Goal: Information Seeking & Learning: Learn about a topic

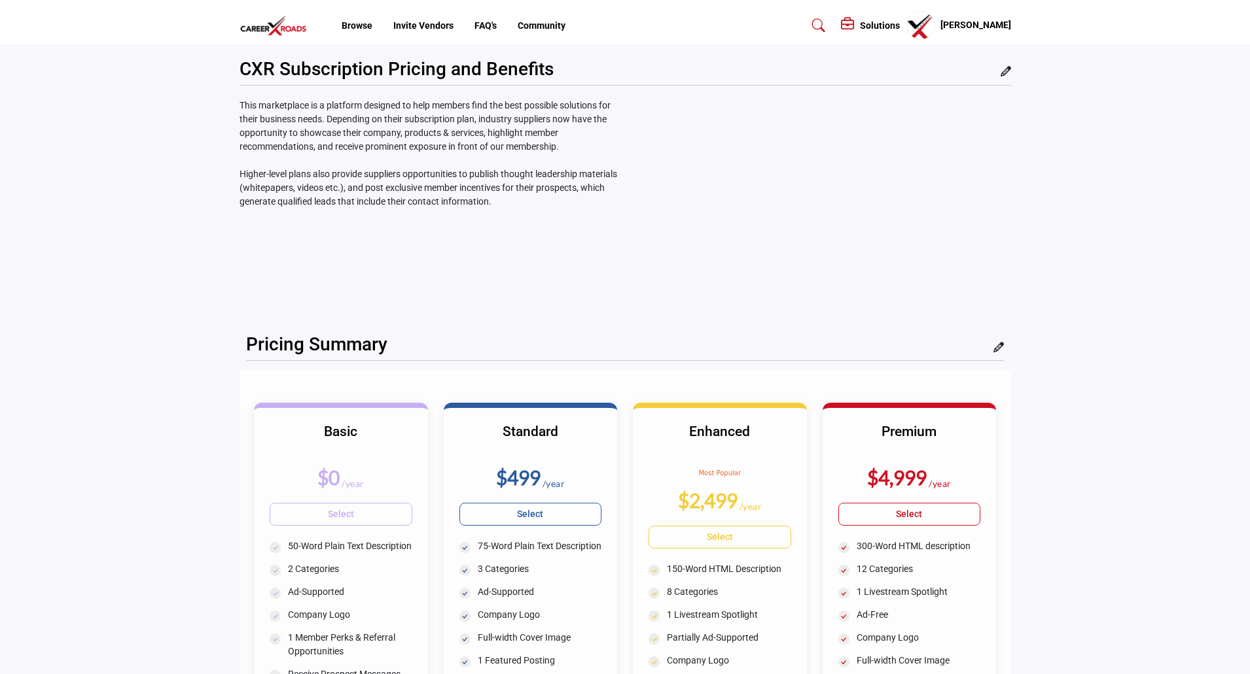
click at [988, 24] on h5 "[PERSON_NAME]" at bounding box center [975, 25] width 71 height 13
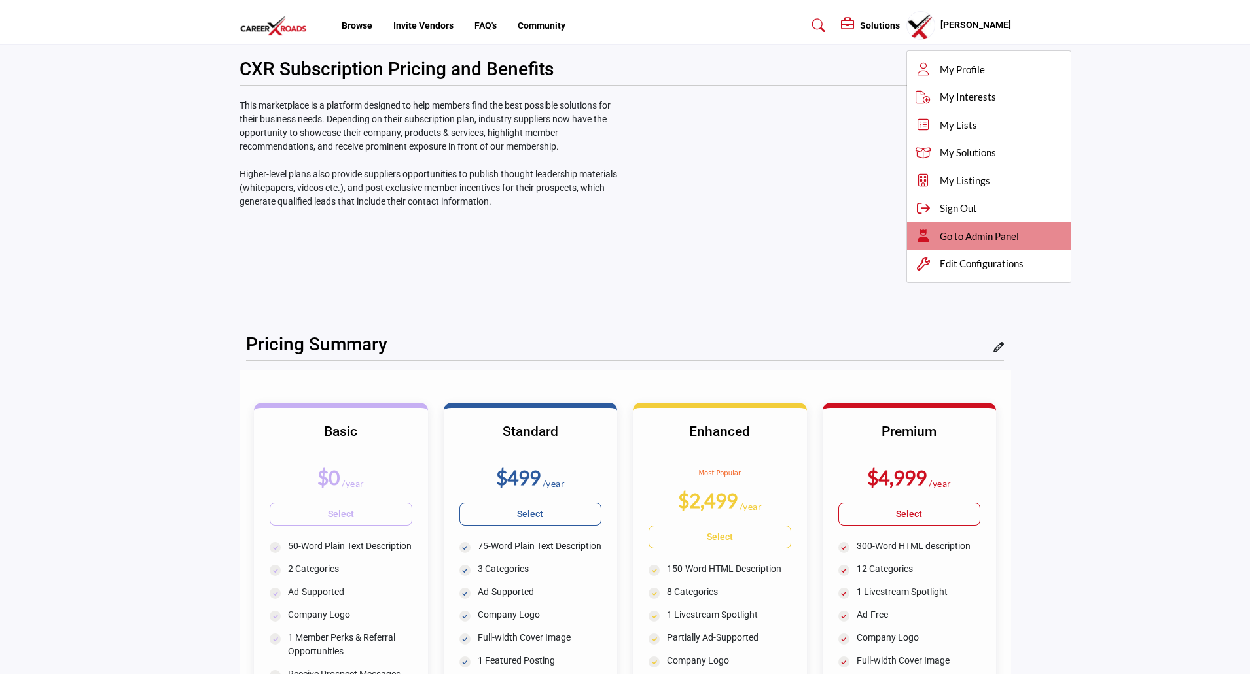
click at [990, 237] on span "Go to Admin Panel" at bounding box center [978, 236] width 79 height 15
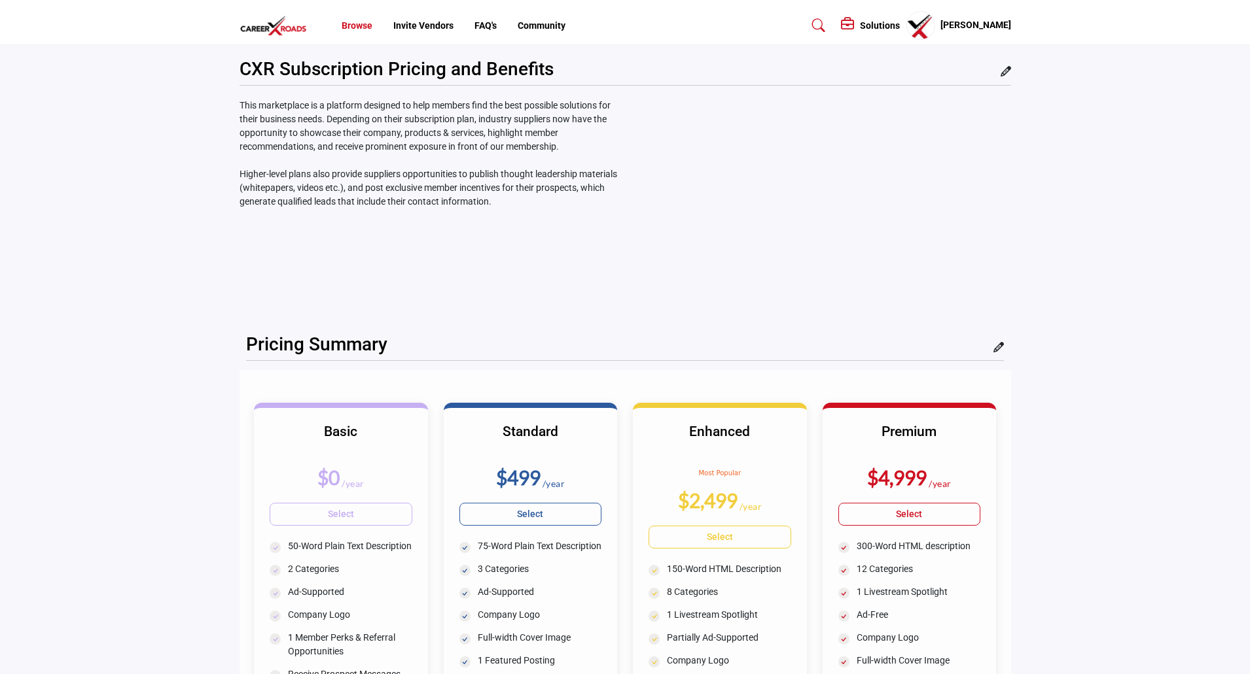
click at [365, 25] on link "Browse" at bounding box center [356, 25] width 31 height 10
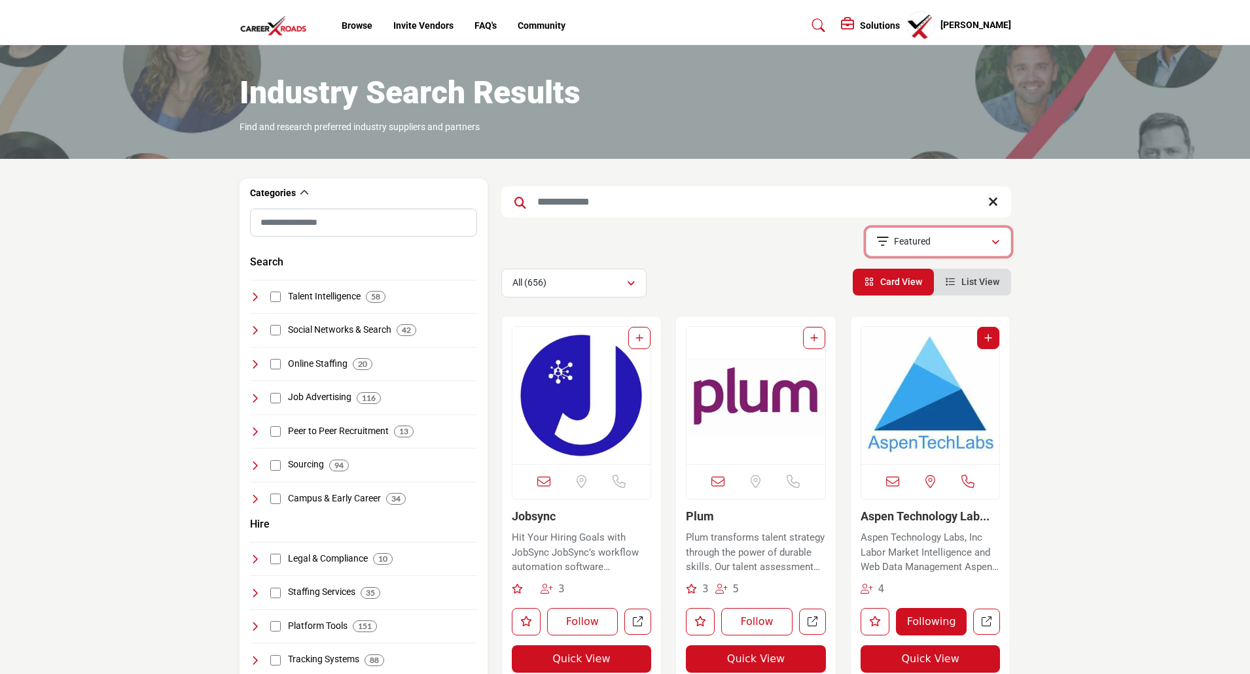
click at [913, 243] on p "Featured" at bounding box center [912, 242] width 37 height 13
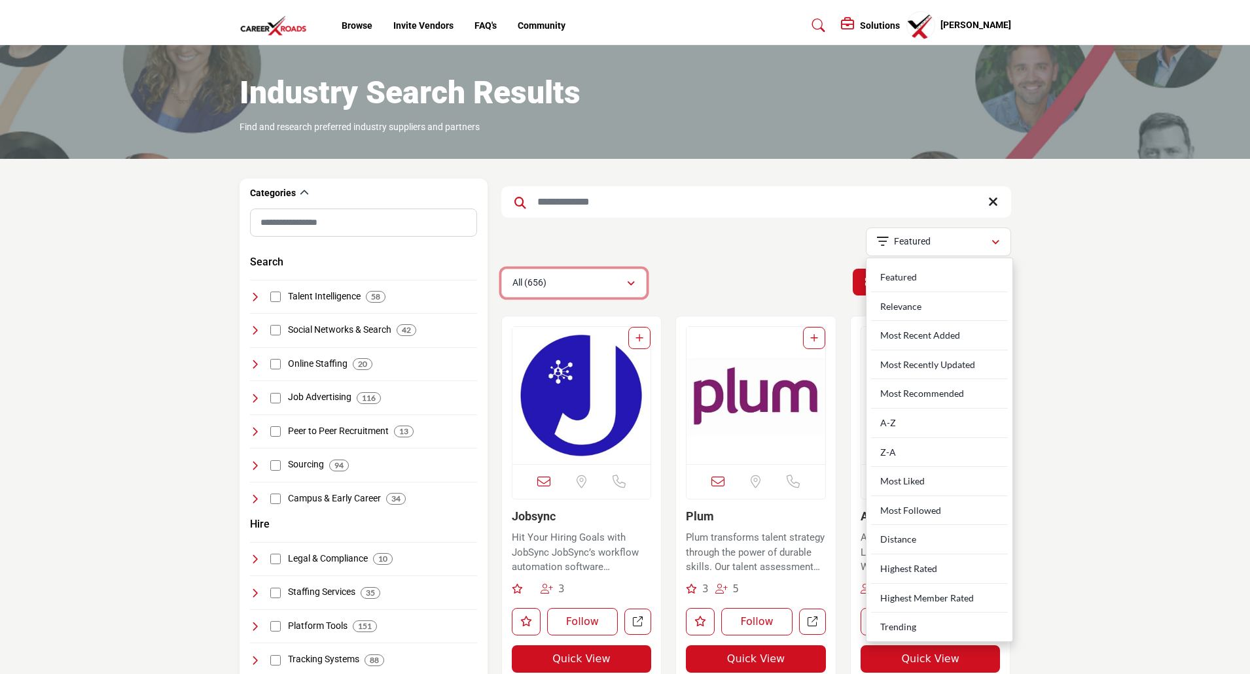
click at [575, 284] on div "All (656)" at bounding box center [569, 283] width 114 height 16
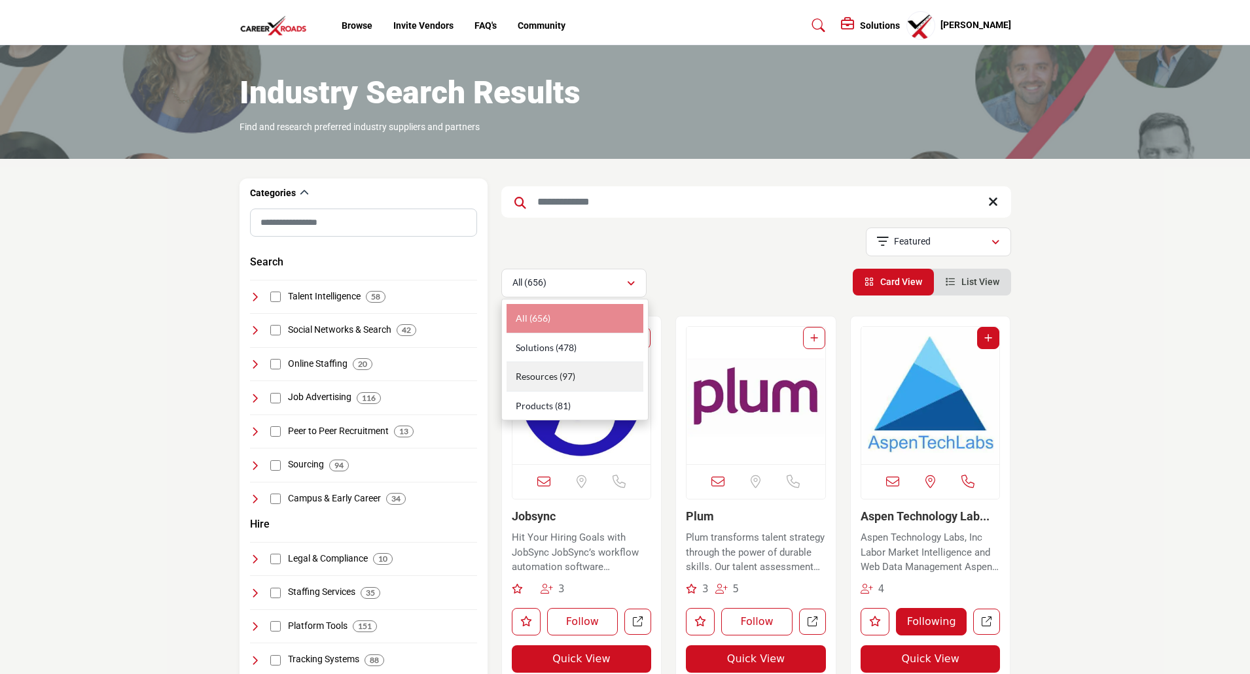
click at [548, 374] on span "Resources" at bounding box center [537, 376] width 42 height 11
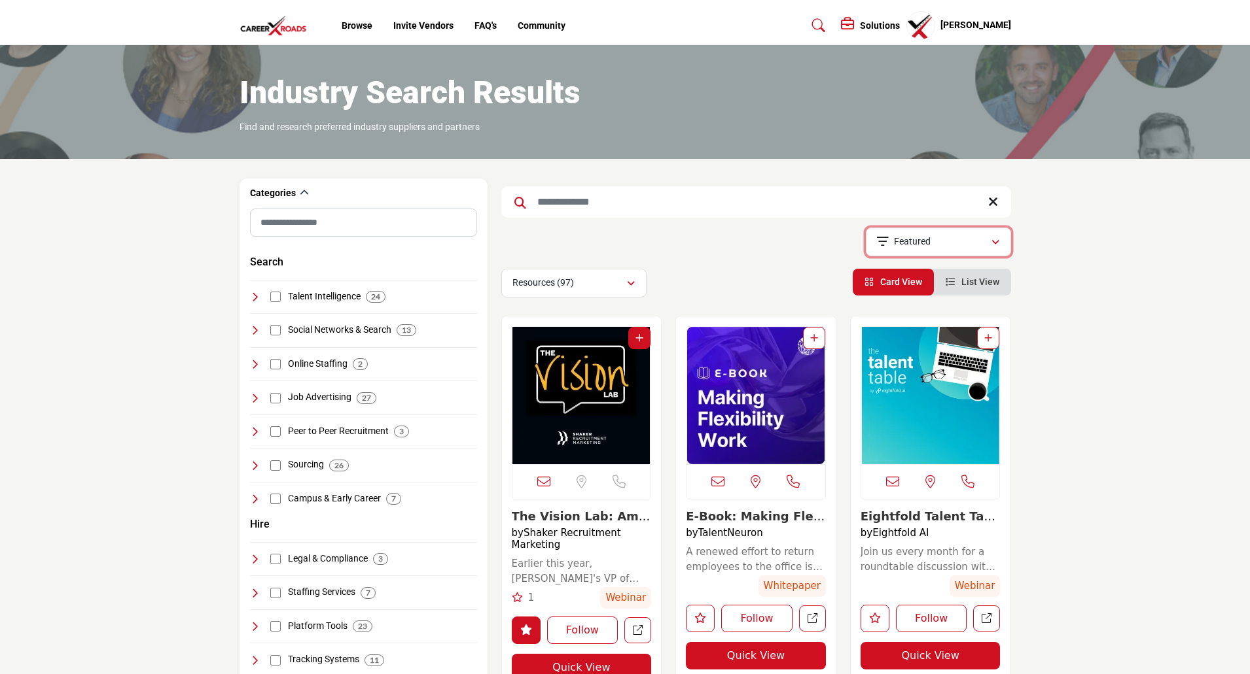
click at [949, 245] on div "Featured" at bounding box center [934, 242] width 114 height 16
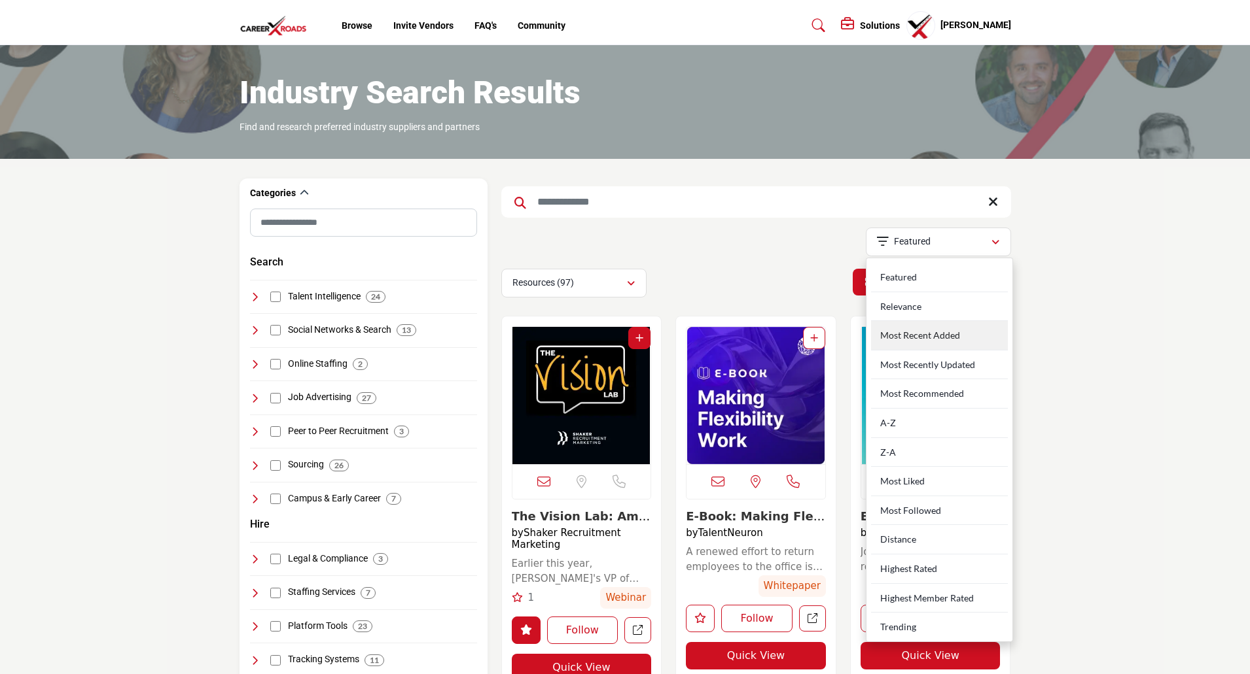
click at [944, 340] on div "Most Recent Added" at bounding box center [939, 335] width 137 height 29
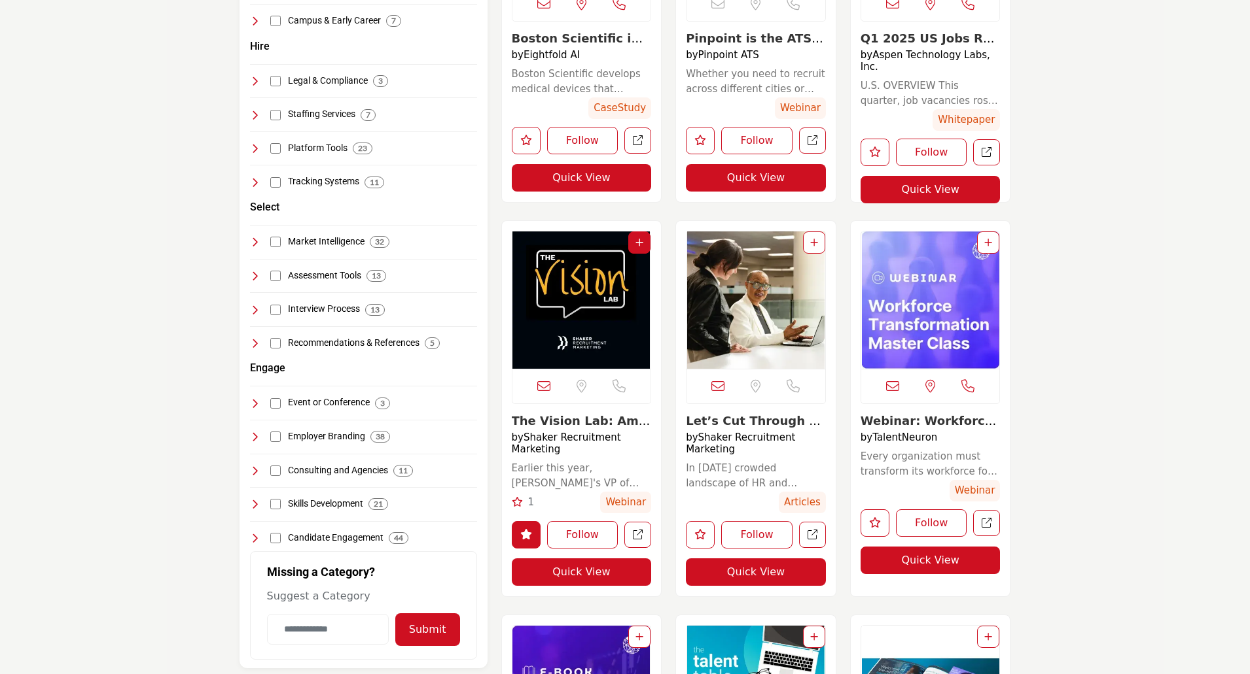
scroll to position [458, 0]
